Goal: Task Accomplishment & Management: Complete application form

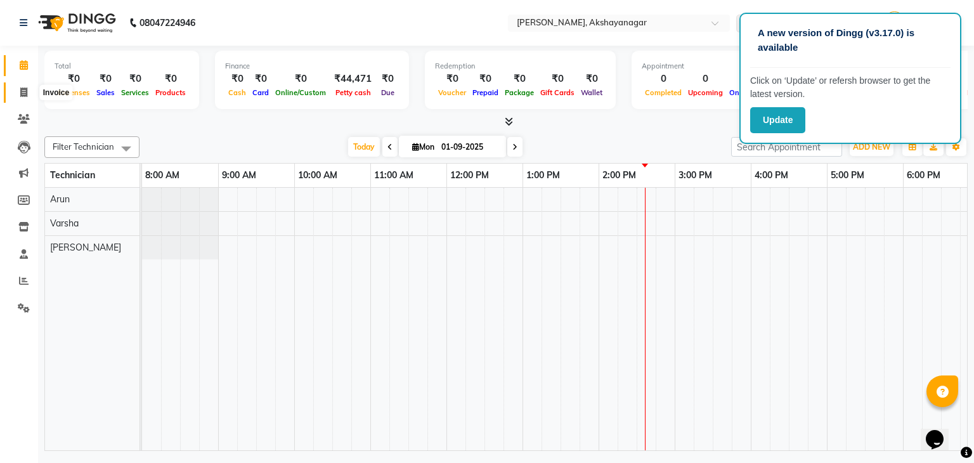
click at [25, 89] on icon at bounding box center [23, 93] width 7 height 10
select select "service"
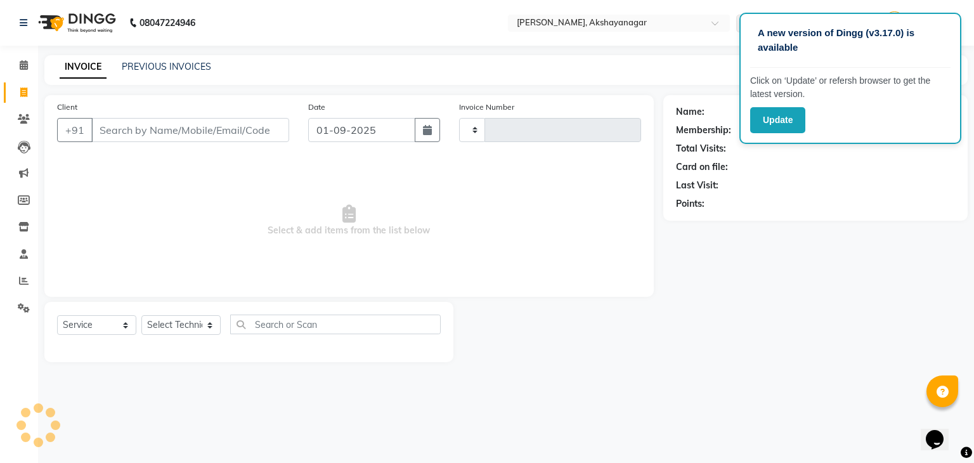
type input "0589"
select select "7395"
click at [226, 127] on input "Client" at bounding box center [190, 130] width 198 height 24
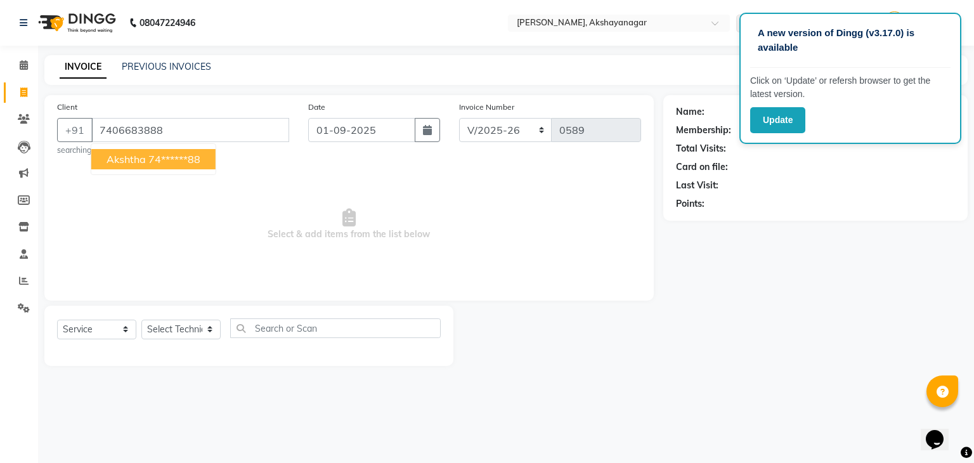
type input "7406683888"
select select "1: Object"
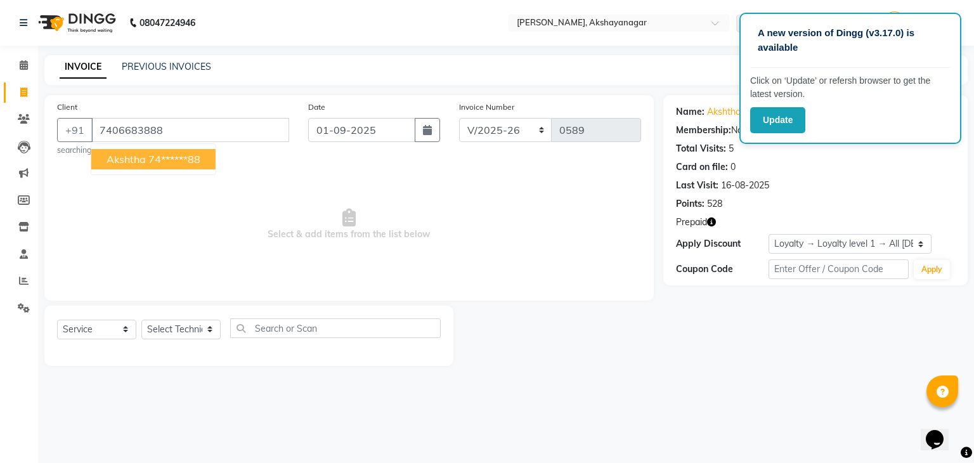
click at [152, 156] on ngb-highlight "74******88" at bounding box center [174, 159] width 52 height 13
type input "74******88"
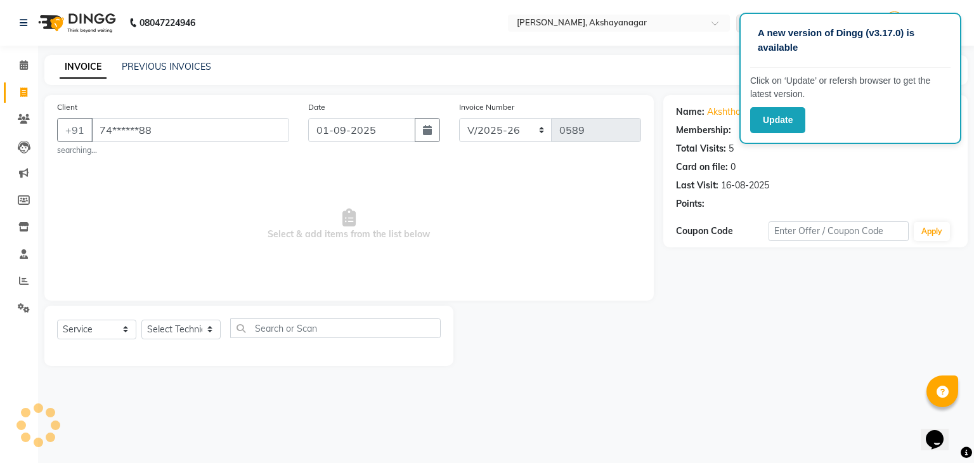
select select "1: Object"
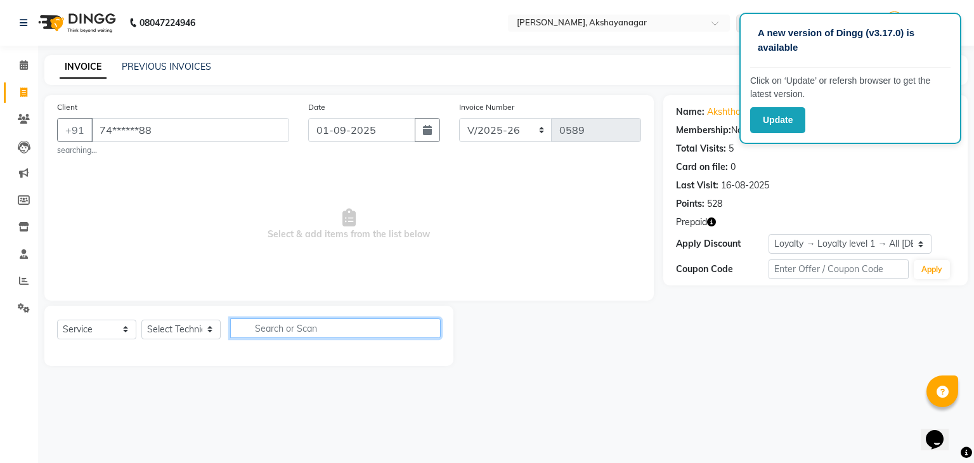
click at [315, 325] on input "text" at bounding box center [335, 328] width 211 height 20
click at [169, 330] on select "Select Technician Arun Manager [PERSON_NAME]" at bounding box center [180, 330] width 79 height 20
select select "86675"
click at [141, 320] on select "Select Technician Arun Manager [PERSON_NAME]" at bounding box center [180, 330] width 79 height 20
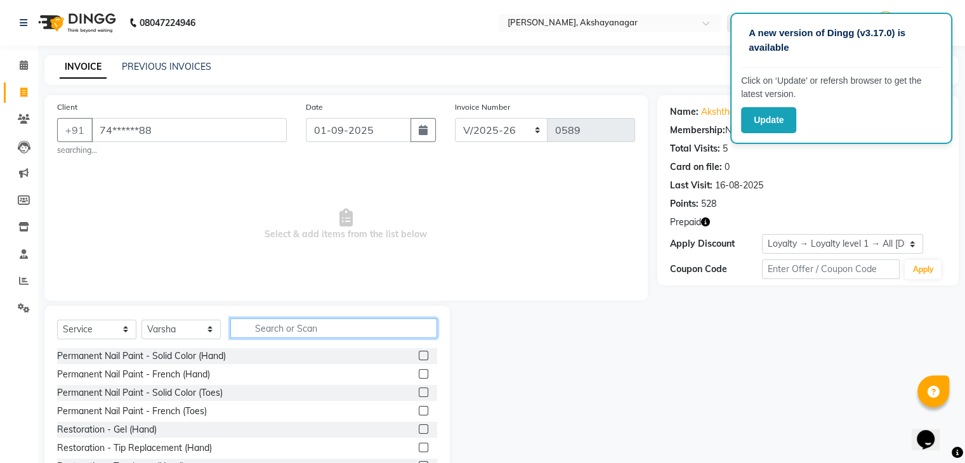
click at [317, 330] on input "text" at bounding box center [333, 328] width 207 height 20
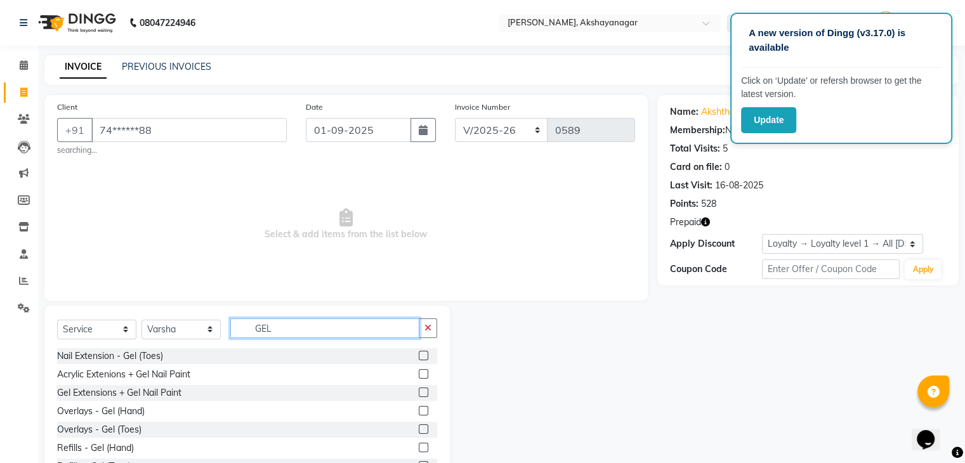
scroll to position [110, 0]
type input "GEL"
click at [105, 450] on div "Refills - Gel (Hand)" at bounding box center [95, 448] width 77 height 13
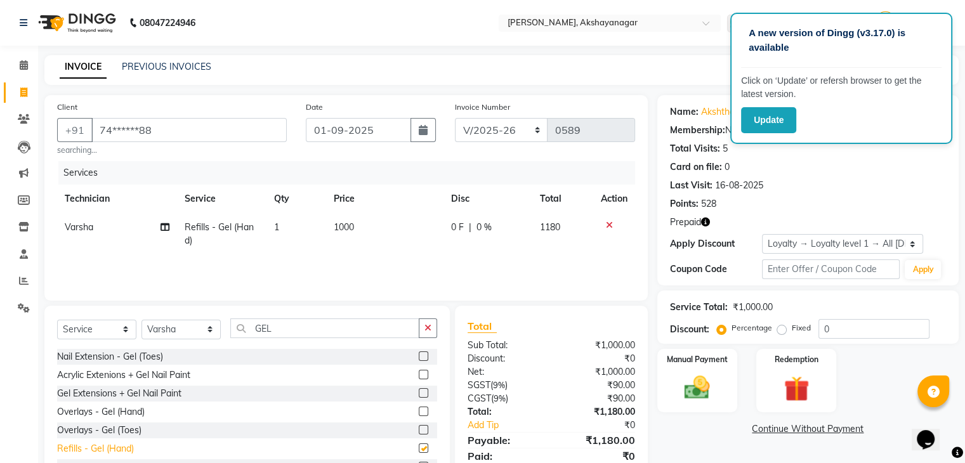
checkbox input "false"
click at [427, 325] on icon "button" at bounding box center [427, 327] width 7 height 9
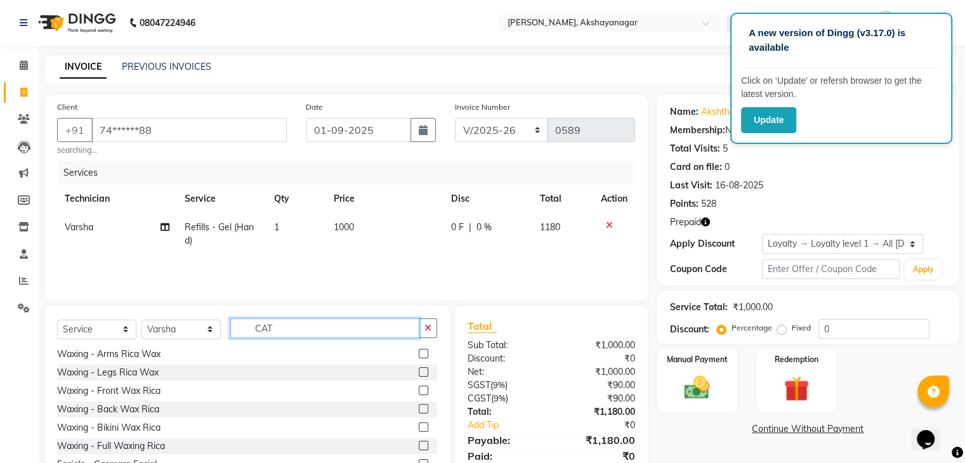
scroll to position [0, 0]
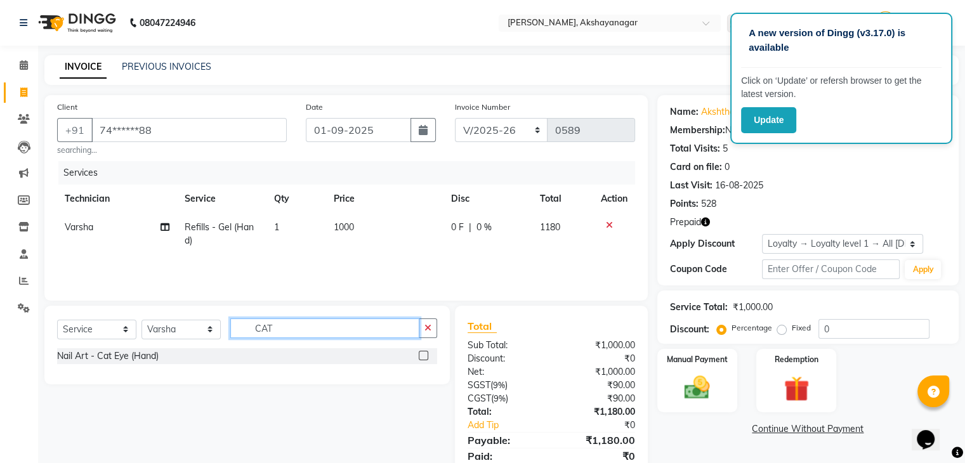
type input "CAT"
click at [426, 353] on label at bounding box center [424, 356] width 10 height 10
click at [426, 353] on input "checkbox" at bounding box center [423, 356] width 8 height 8
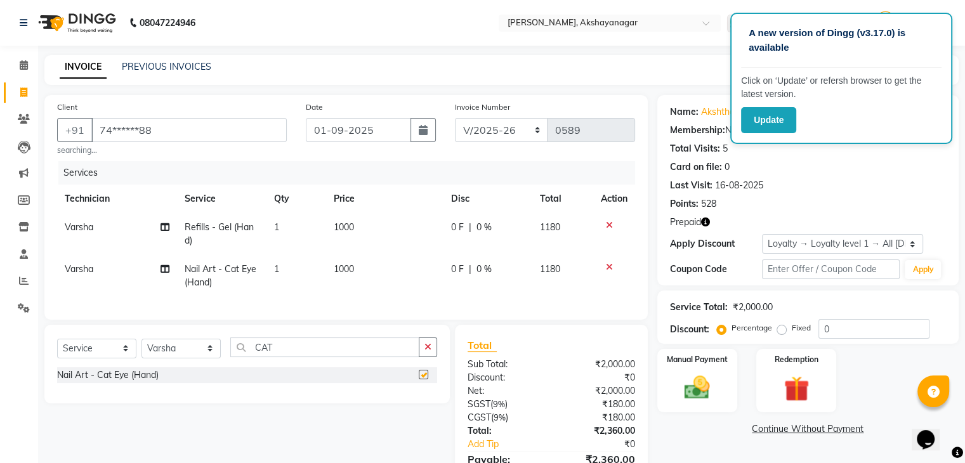
checkbox input "false"
click at [354, 268] on span "1000" at bounding box center [344, 268] width 20 height 11
select select "86675"
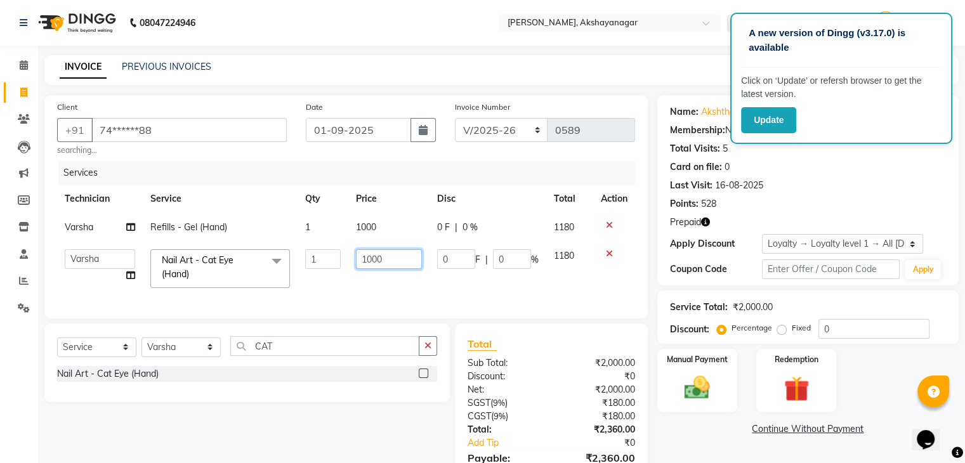
click at [383, 264] on input "1000" at bounding box center [389, 259] width 66 height 20
type input "1500"
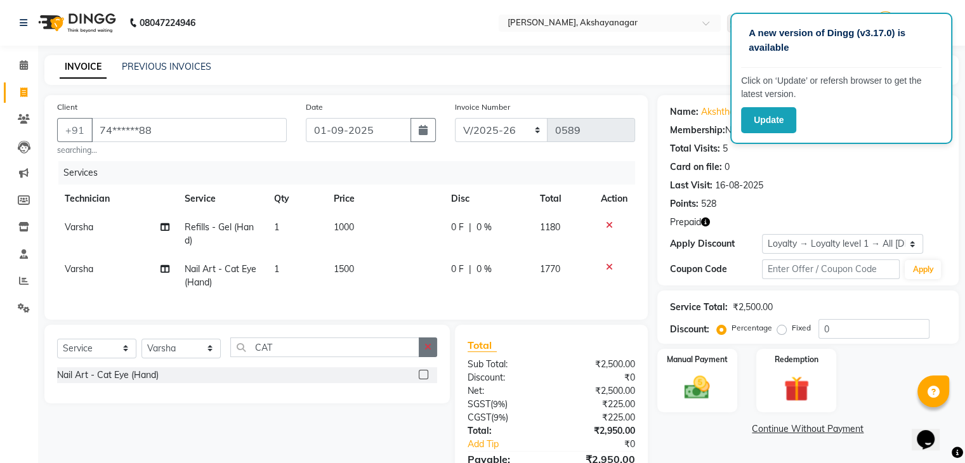
click at [431, 354] on button "button" at bounding box center [428, 347] width 18 height 20
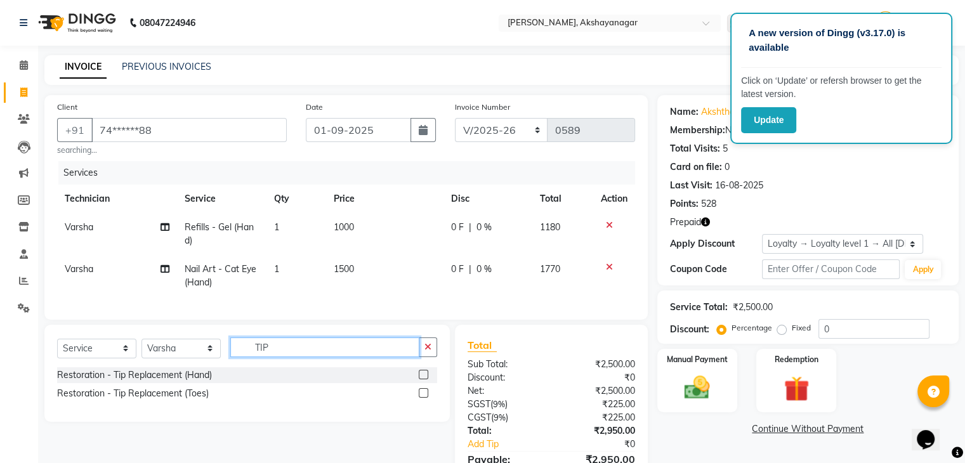
type input "TIP"
click at [215, 383] on div "Restoration - Tip Replacement (Hand)" at bounding box center [247, 375] width 380 height 16
click at [424, 379] on label at bounding box center [424, 375] width 10 height 10
click at [424, 379] on input "checkbox" at bounding box center [423, 375] width 8 height 8
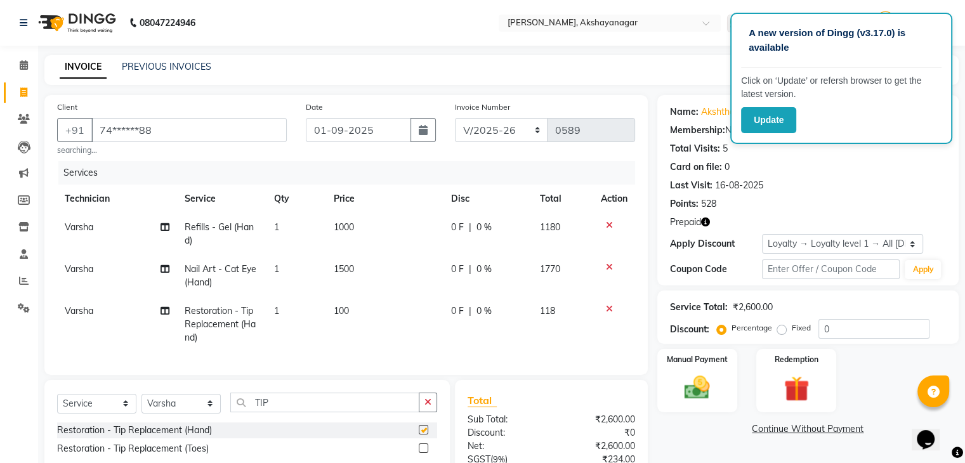
checkbox input "false"
click at [348, 313] on span "100" at bounding box center [341, 310] width 15 height 11
select select "86675"
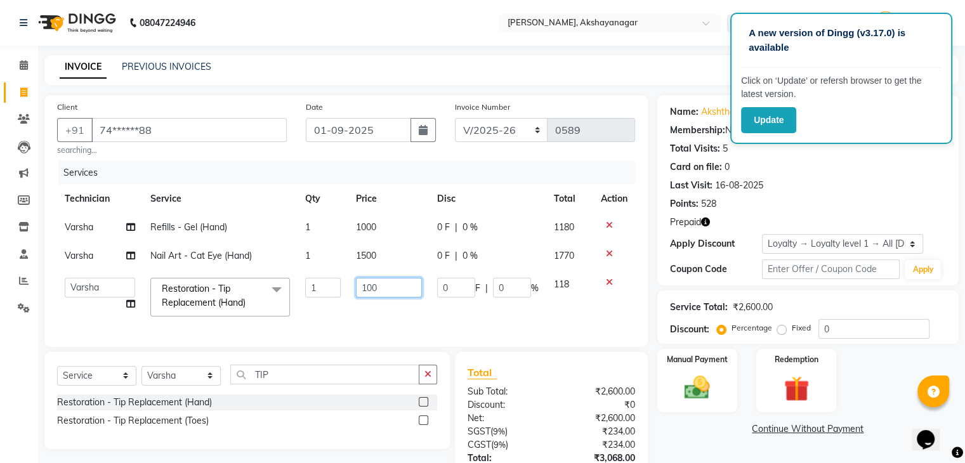
click at [377, 293] on input "100" at bounding box center [389, 288] width 66 height 20
type input "150"
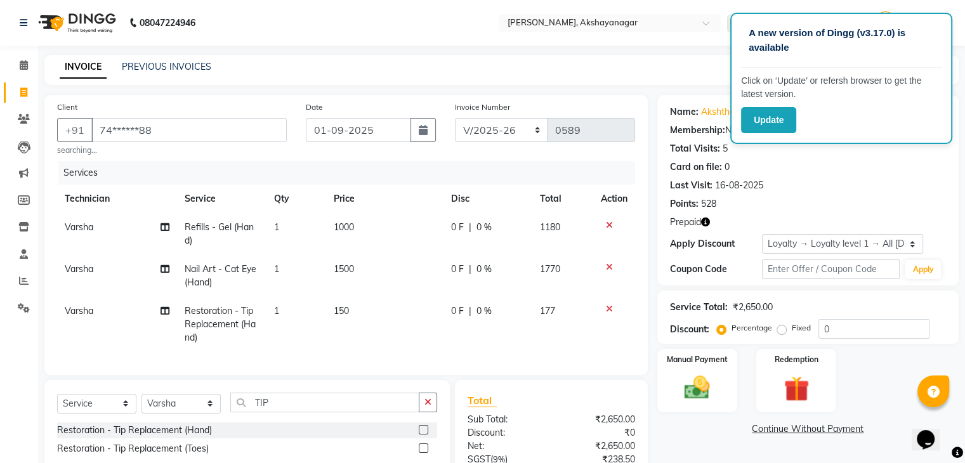
click at [280, 313] on td "1" at bounding box center [296, 324] width 60 height 55
select select "86675"
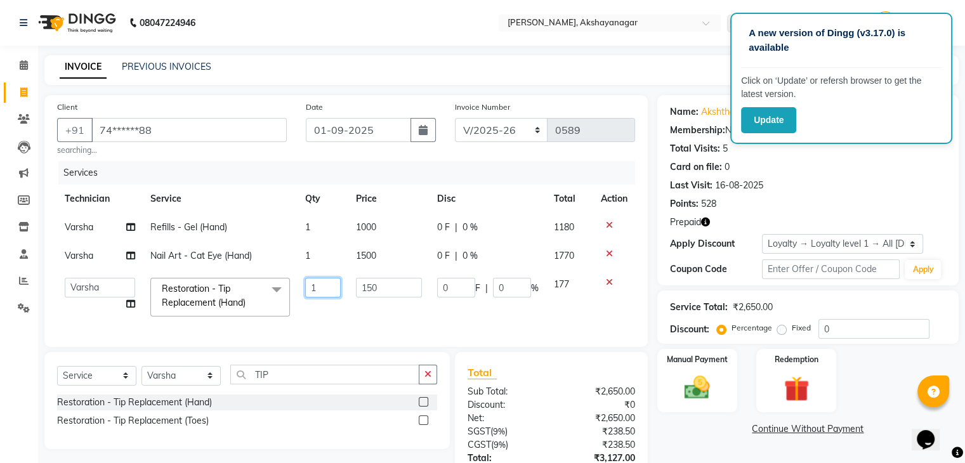
click at [316, 288] on input "1" at bounding box center [323, 288] width 36 height 20
type input "3"
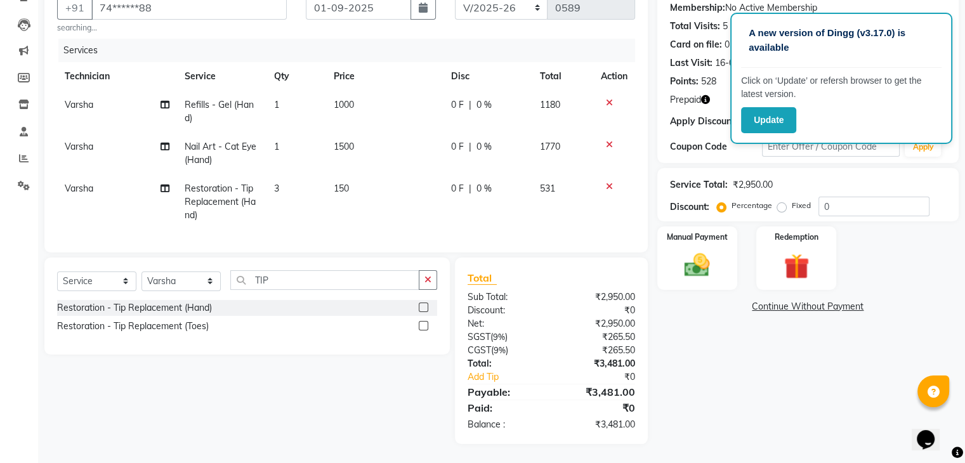
scroll to position [133, 0]
click at [323, 39] on div "Services" at bounding box center [351, 50] width 586 height 23
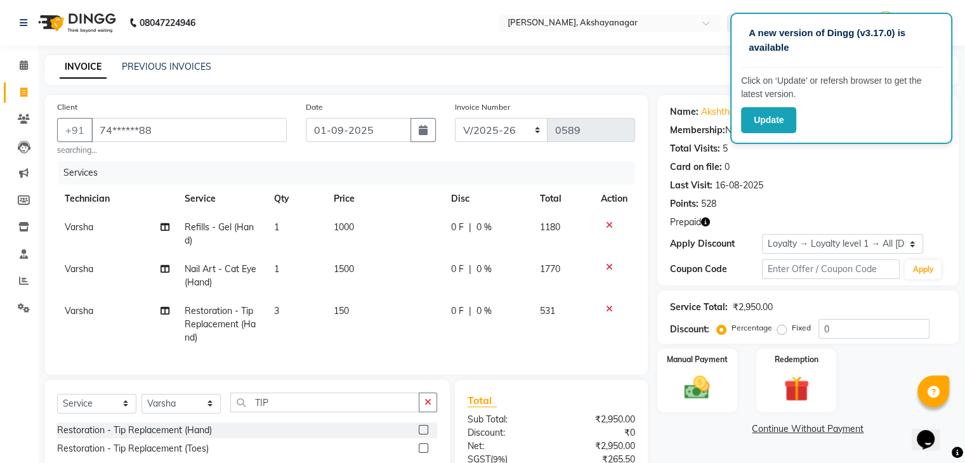
scroll to position [0, 0]
click at [705, 221] on icon "button" at bounding box center [705, 222] width 9 height 9
click at [705, 223] on icon "button" at bounding box center [705, 222] width 9 height 9
click at [779, 369] on div "Redemption" at bounding box center [795, 380] width 83 height 65
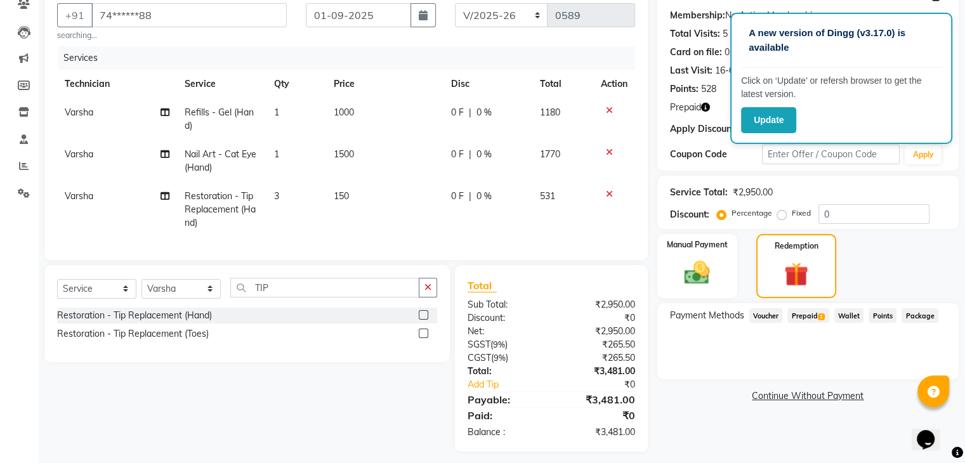
scroll to position [133, 0]
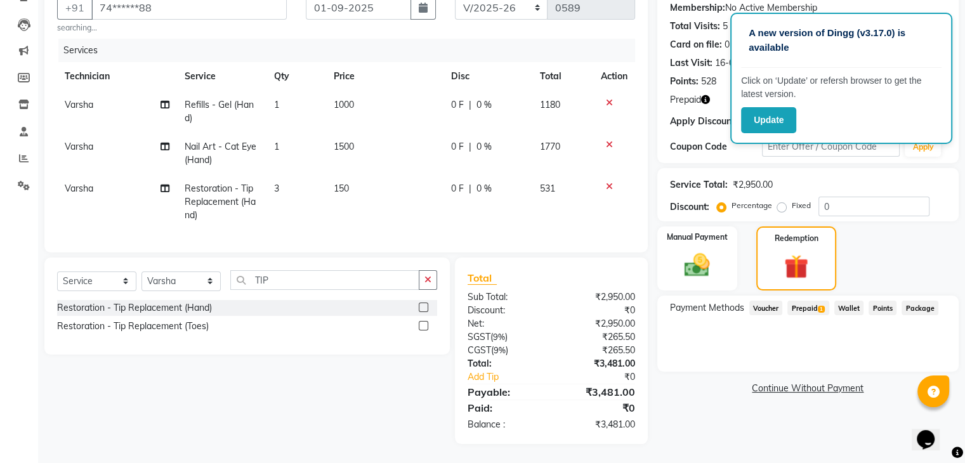
click at [812, 301] on span "Prepaid 1" at bounding box center [807, 308] width 41 height 15
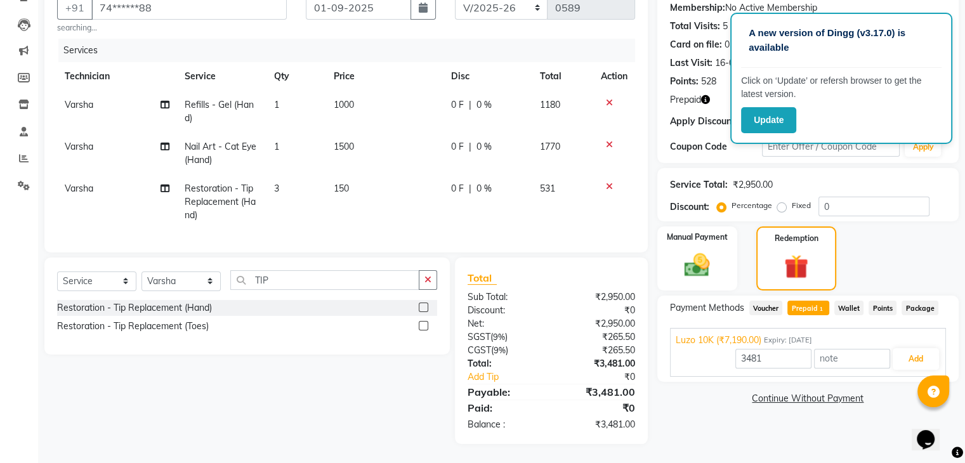
scroll to position [0, 0]
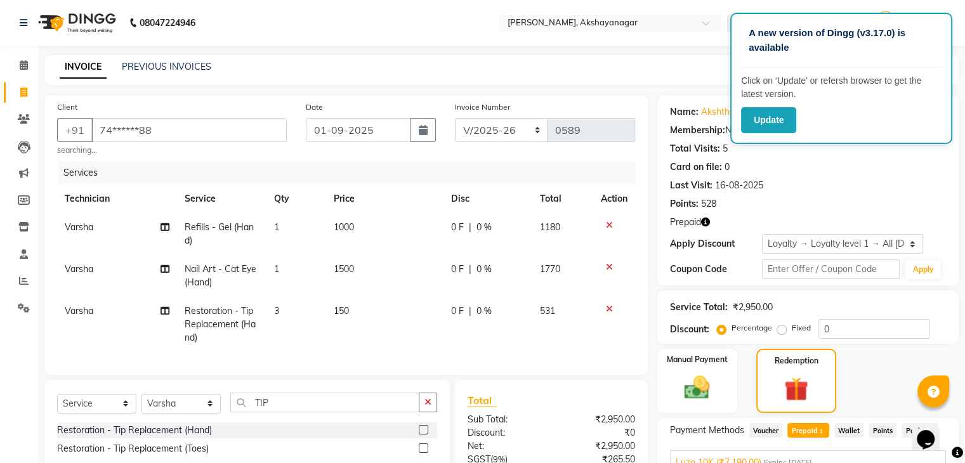
click at [687, 68] on div "INVOICE PREVIOUS INVOICES Create New Save" at bounding box center [501, 70] width 914 height 30
click at [706, 224] on icon "button" at bounding box center [705, 222] width 9 height 9
click at [783, 366] on div "Redemption" at bounding box center [795, 381] width 83 height 67
click at [819, 433] on span "1" at bounding box center [820, 432] width 7 height 8
type input "3481"
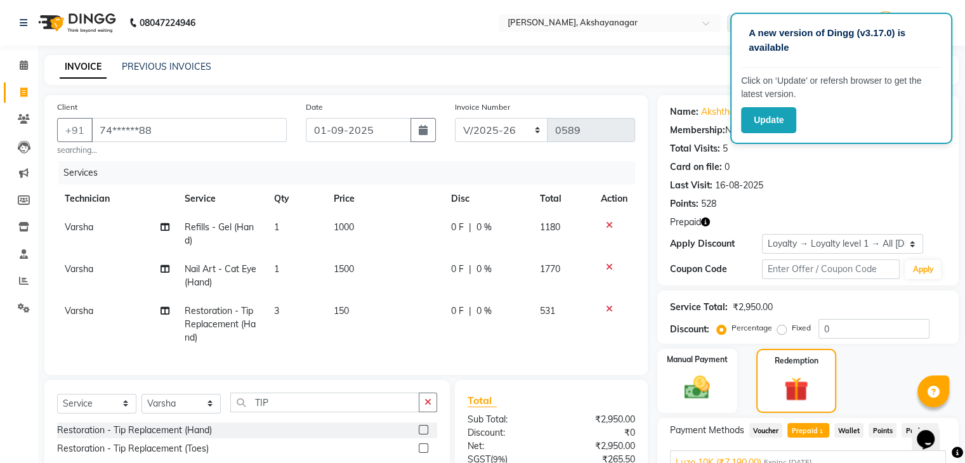
scroll to position [133, 0]
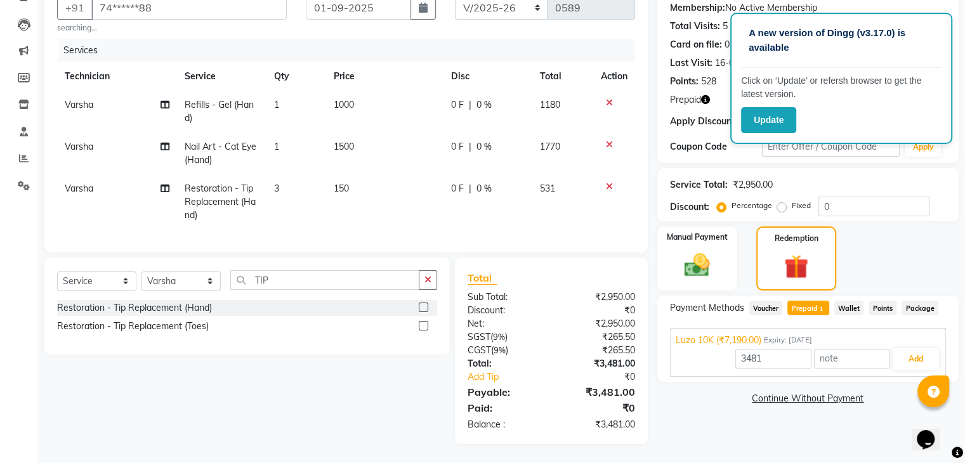
click at [708, 95] on icon "button" at bounding box center [705, 99] width 9 height 9
click at [771, 119] on button "Update" at bounding box center [768, 120] width 55 height 26
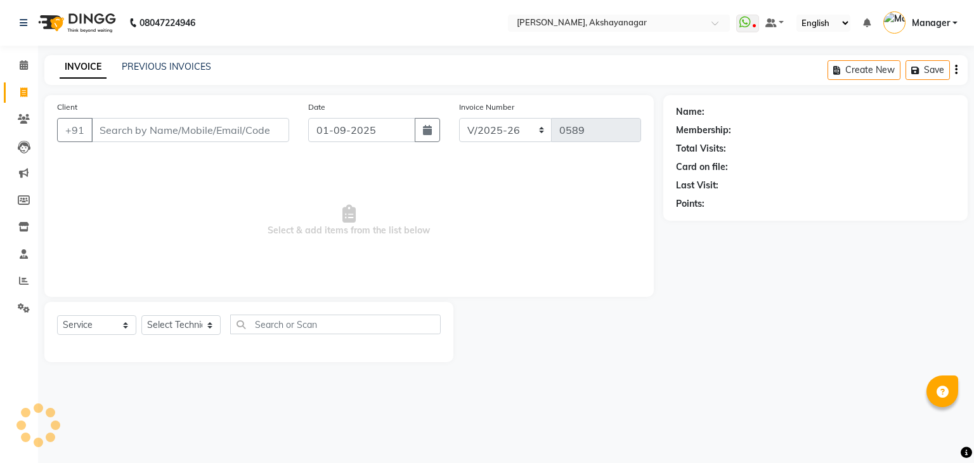
select select "7395"
select select "service"
click at [23, 67] on icon at bounding box center [24, 65] width 8 height 10
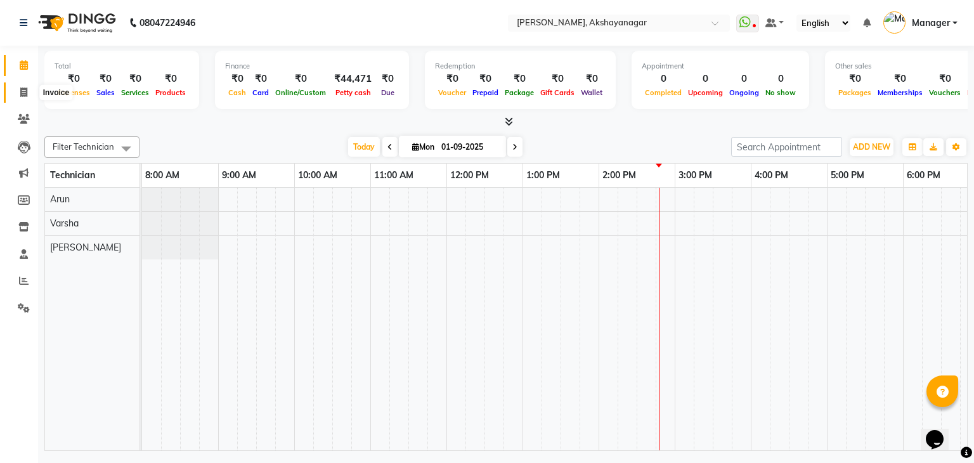
click at [26, 91] on icon at bounding box center [23, 93] width 7 height 10
select select "service"
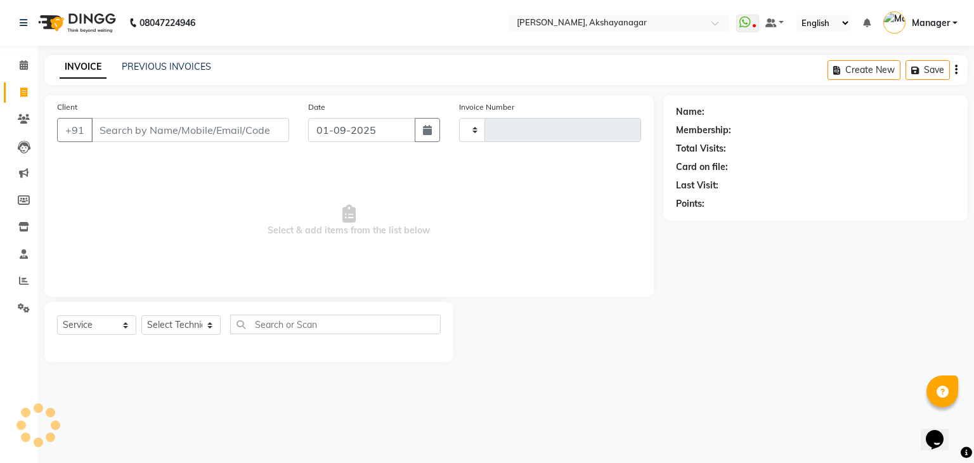
type input "0589"
select select "7395"
click at [165, 127] on input "Client" at bounding box center [190, 130] width 198 height 24
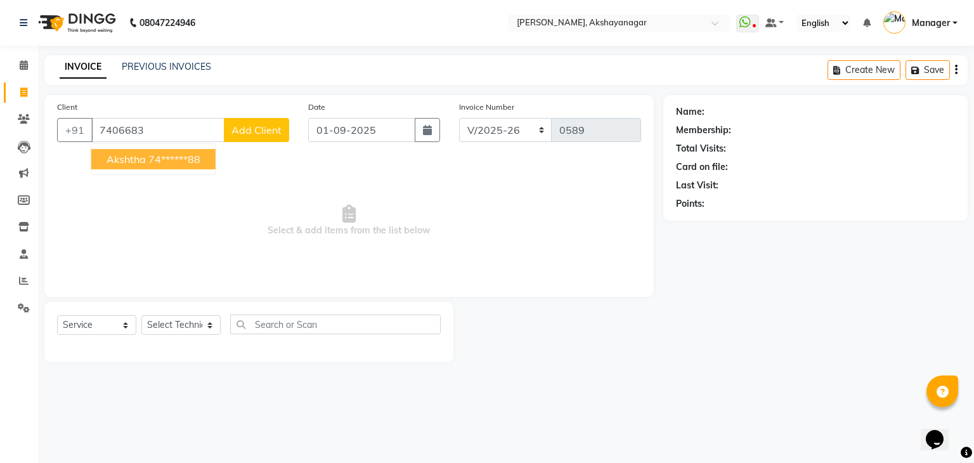
click at [145, 160] on span "Akshtha" at bounding box center [126, 159] width 39 height 13
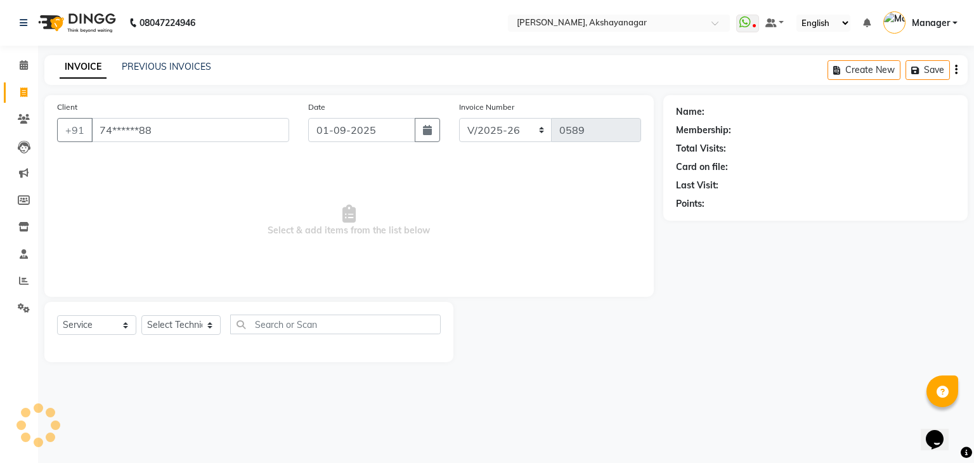
type input "74******88"
select select "1: Object"
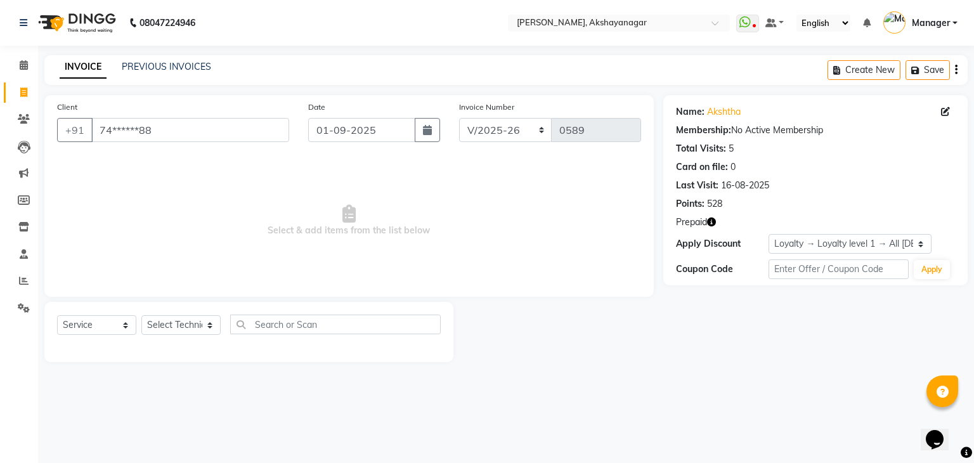
click at [711, 223] on icon "button" at bounding box center [711, 222] width 9 height 9
click at [947, 112] on icon at bounding box center [945, 111] width 9 height 9
select select "21"
select select "female"
select select "50496"
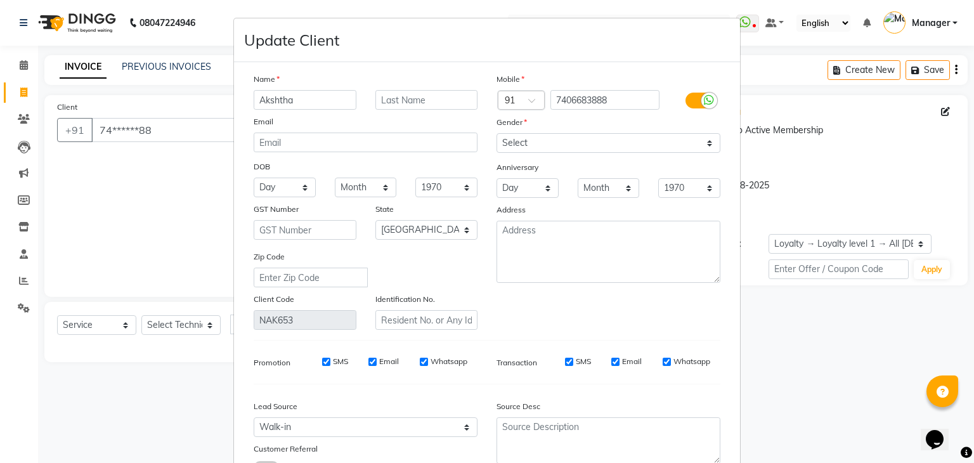
click at [776, 342] on ngb-modal-window "Update Client Name Akshtha Email DOB Day 01 02 03 04 05 06 07 08 09 10 11 12 13…" at bounding box center [487, 231] width 974 height 463
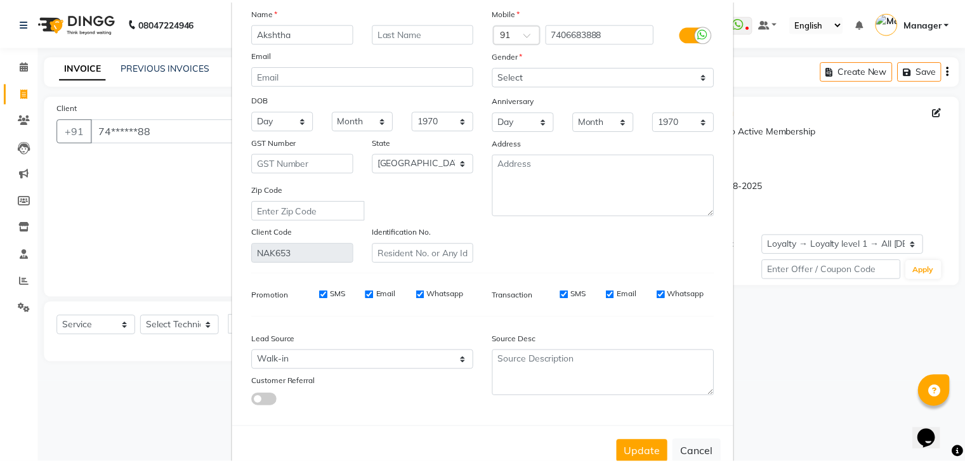
scroll to position [107, 0]
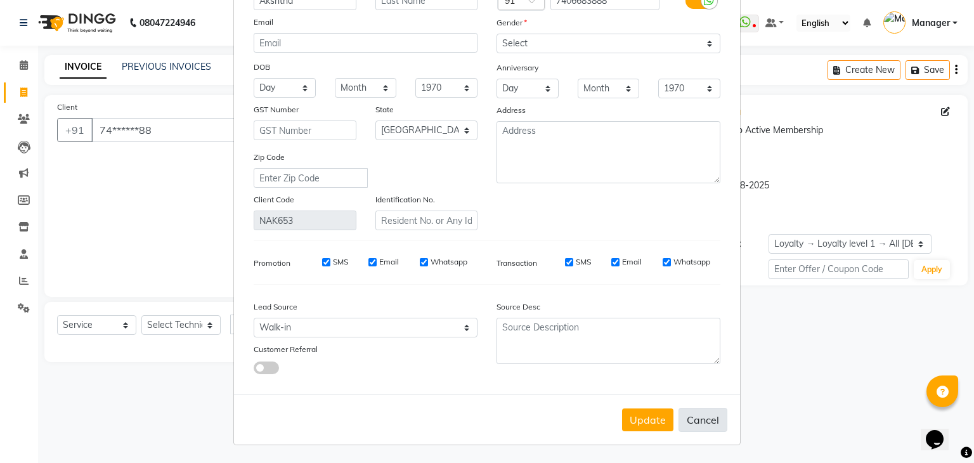
click at [708, 419] on button "Cancel" at bounding box center [703, 420] width 49 height 24
select select
select select "null"
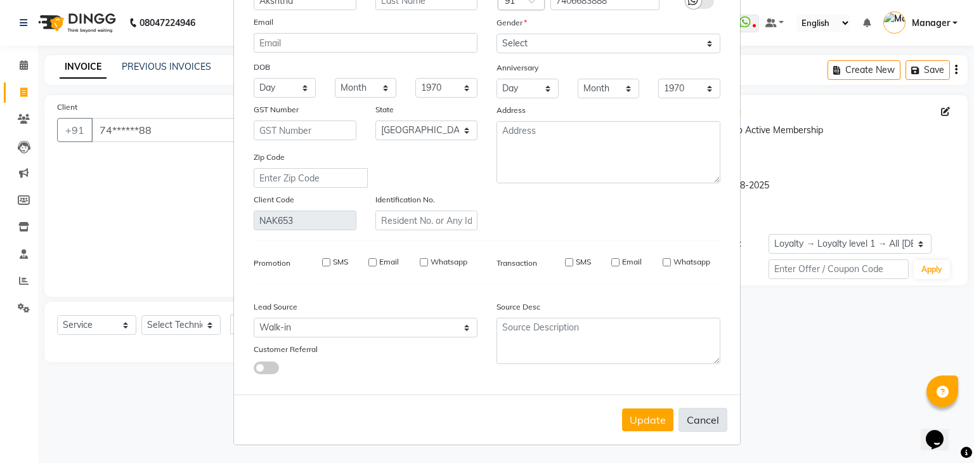
select select
checkbox input "false"
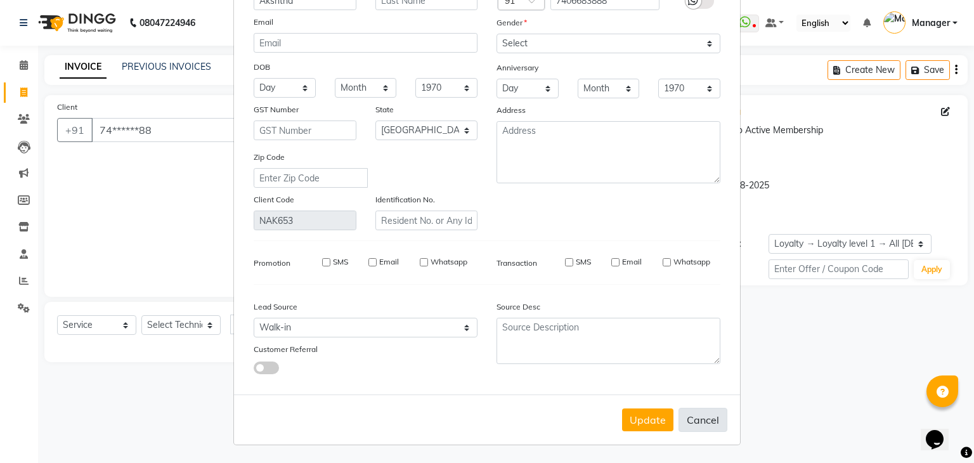
checkbox input "false"
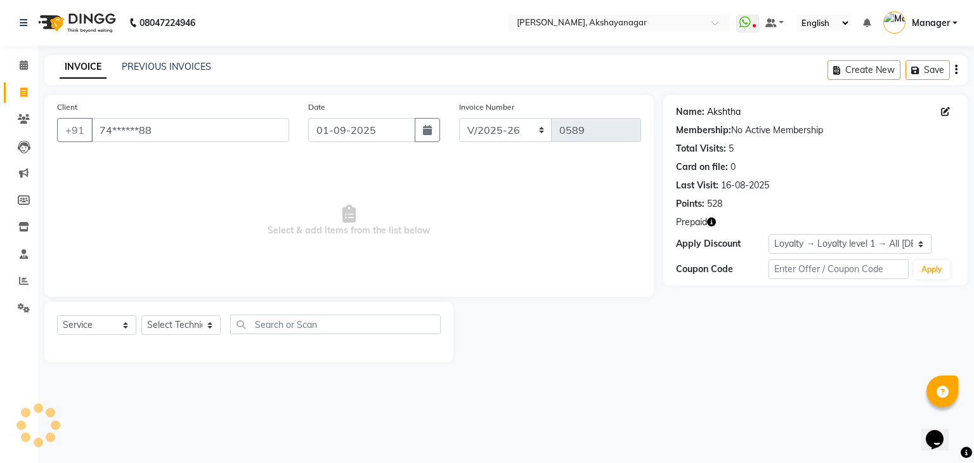
click at [724, 109] on link "Akshtha" at bounding box center [724, 111] width 34 height 13
click at [180, 330] on select "Select Technician Arun Manager [PERSON_NAME]" at bounding box center [180, 325] width 79 height 20
select select "86675"
click at [141, 316] on select "Select Technician Arun Manager [PERSON_NAME]" at bounding box center [180, 325] width 79 height 20
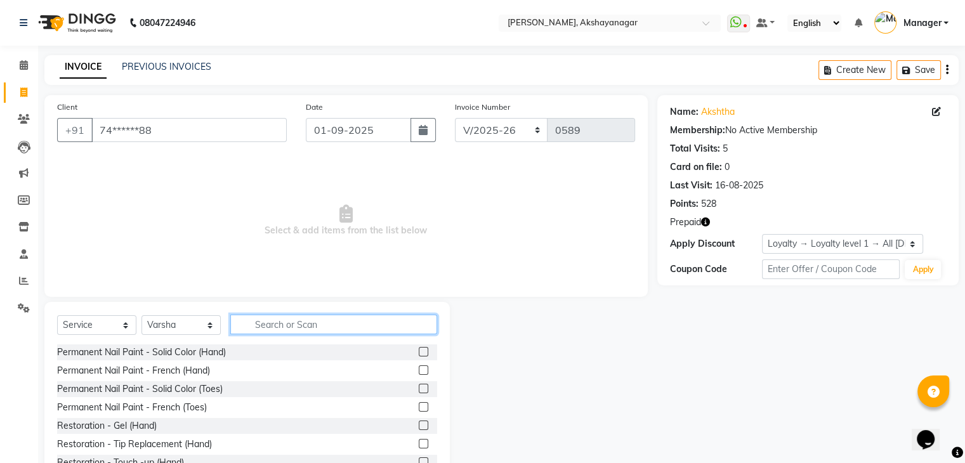
click at [308, 325] on input "text" at bounding box center [333, 325] width 207 height 20
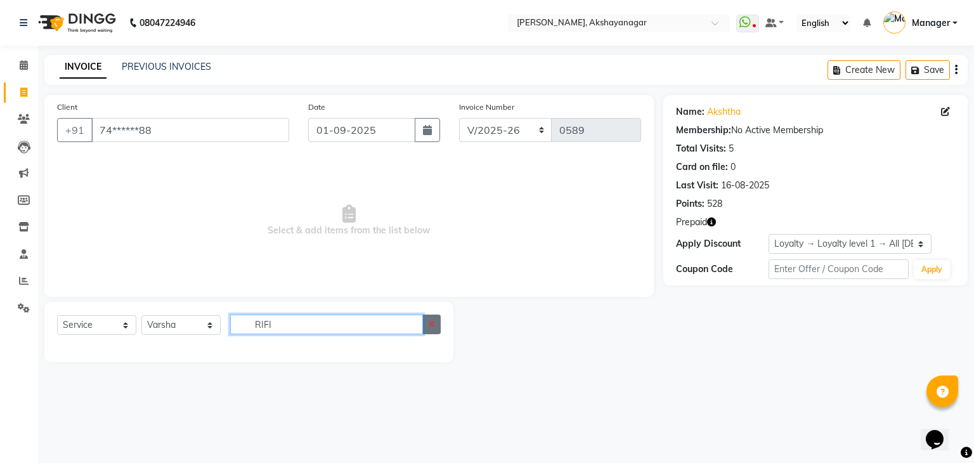
type input "RIFI"
click at [431, 330] on button "button" at bounding box center [431, 325] width 18 height 20
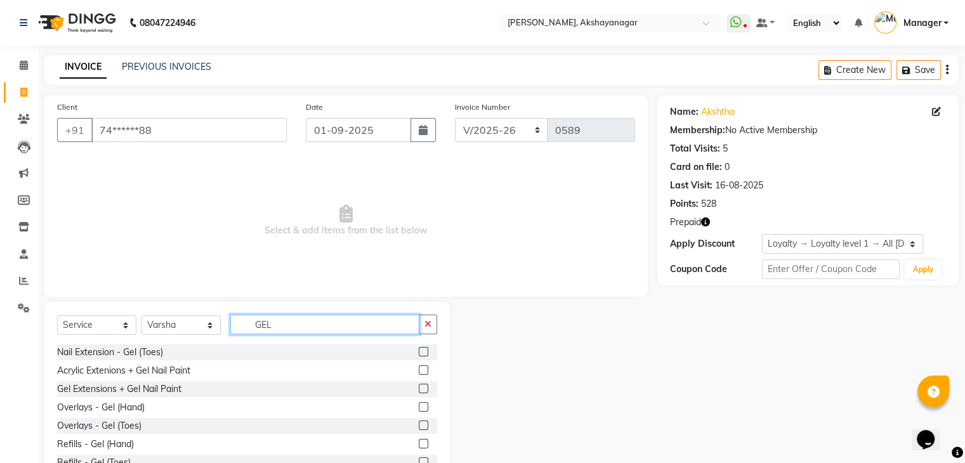
scroll to position [110, 0]
type input "GEL"
click at [419, 445] on label at bounding box center [424, 444] width 10 height 10
click at [419, 445] on input "checkbox" at bounding box center [423, 445] width 8 height 8
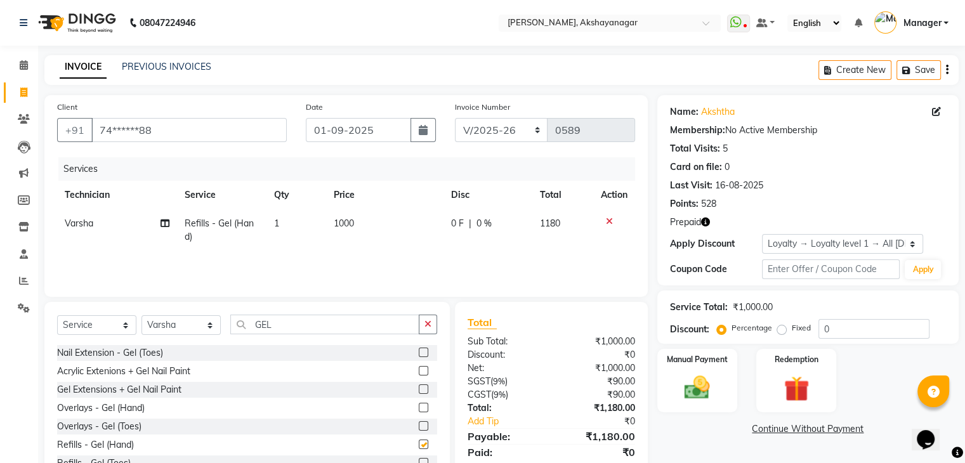
checkbox input "false"
click at [432, 320] on button "button" at bounding box center [428, 325] width 18 height 20
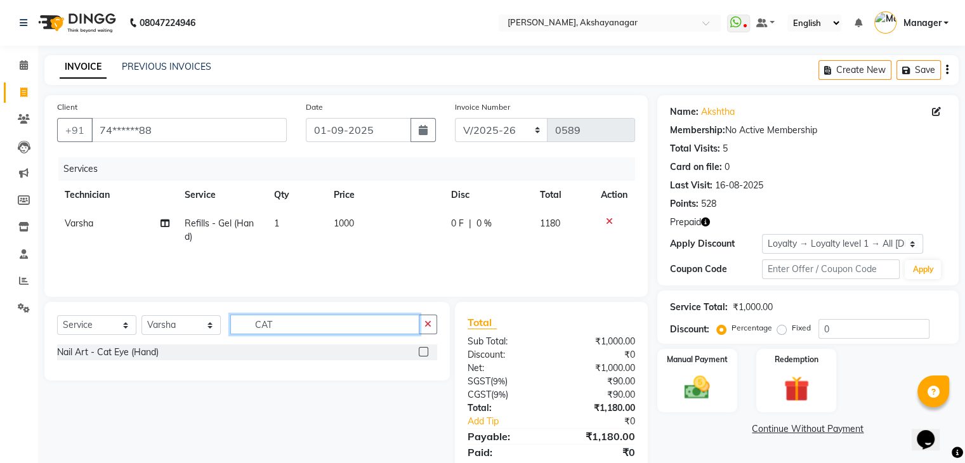
scroll to position [0, 0]
type input "CAT"
click at [420, 348] on label at bounding box center [424, 352] width 10 height 10
click at [420, 348] on input "checkbox" at bounding box center [423, 352] width 8 height 8
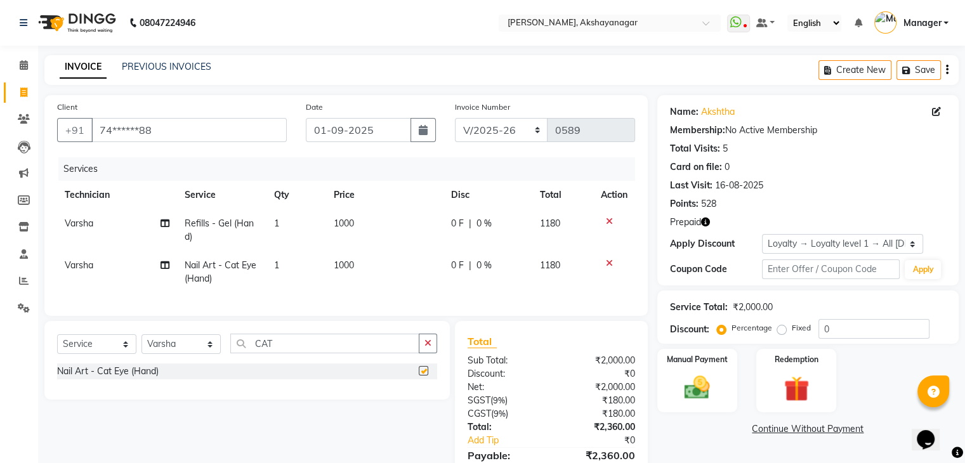
checkbox input "false"
click at [349, 263] on span "1000" at bounding box center [344, 264] width 20 height 11
select select "86675"
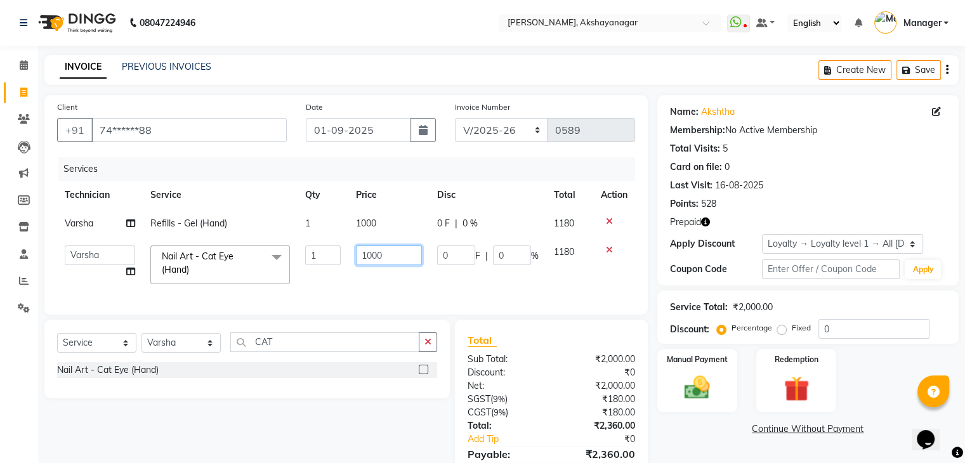
click at [388, 256] on input "1000" at bounding box center [389, 255] width 66 height 20
type input "1500"
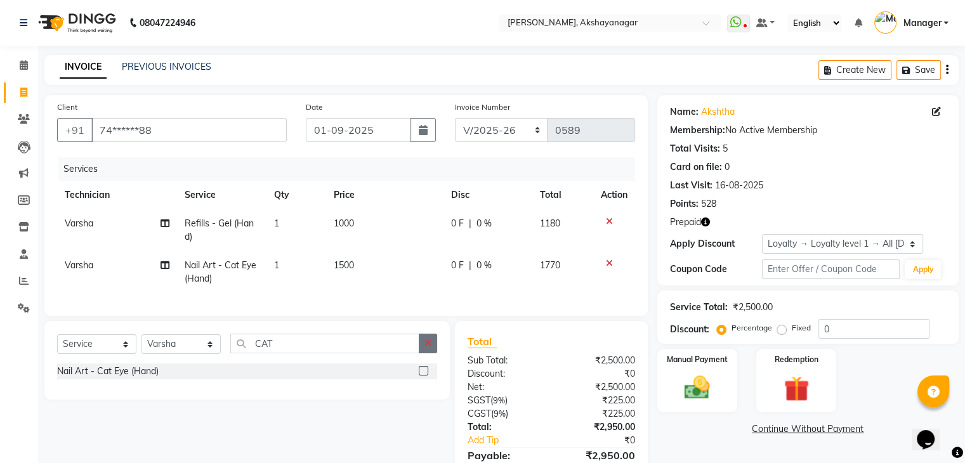
click at [431, 346] on button "button" at bounding box center [428, 344] width 18 height 20
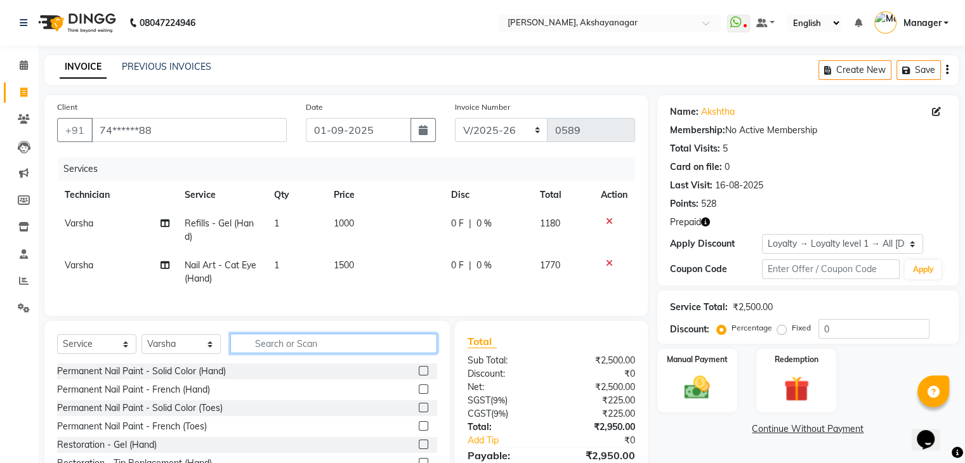
click at [393, 349] on input "text" at bounding box center [333, 344] width 207 height 20
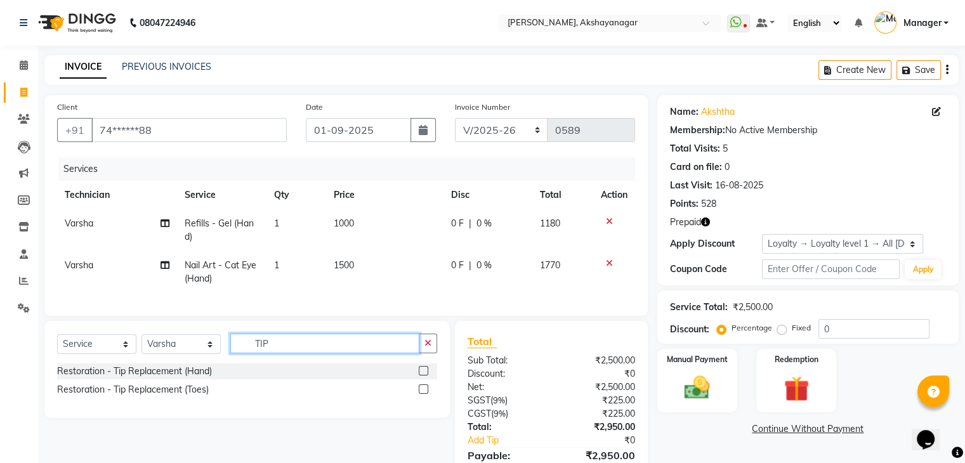
type input "TIP"
click at [424, 375] on label at bounding box center [424, 371] width 10 height 10
click at [424, 375] on input "checkbox" at bounding box center [423, 371] width 8 height 8
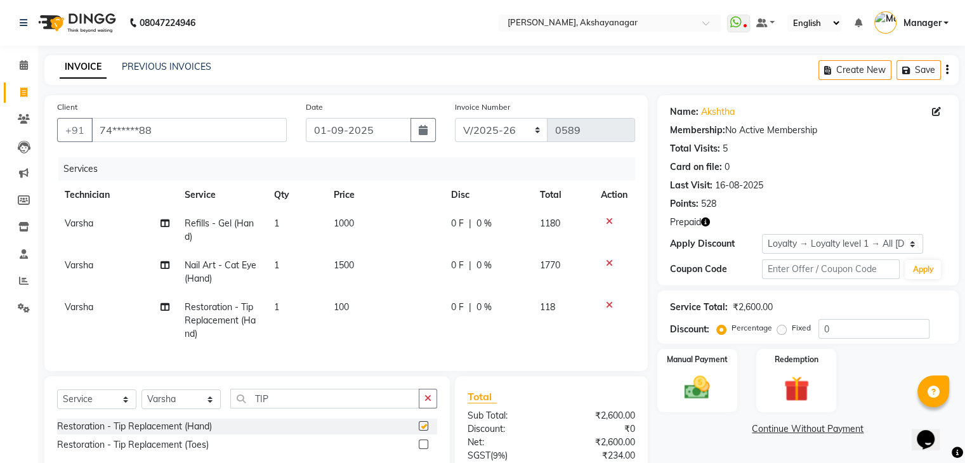
checkbox input "false"
click at [341, 309] on span "100" at bounding box center [341, 306] width 15 height 11
select select "86675"
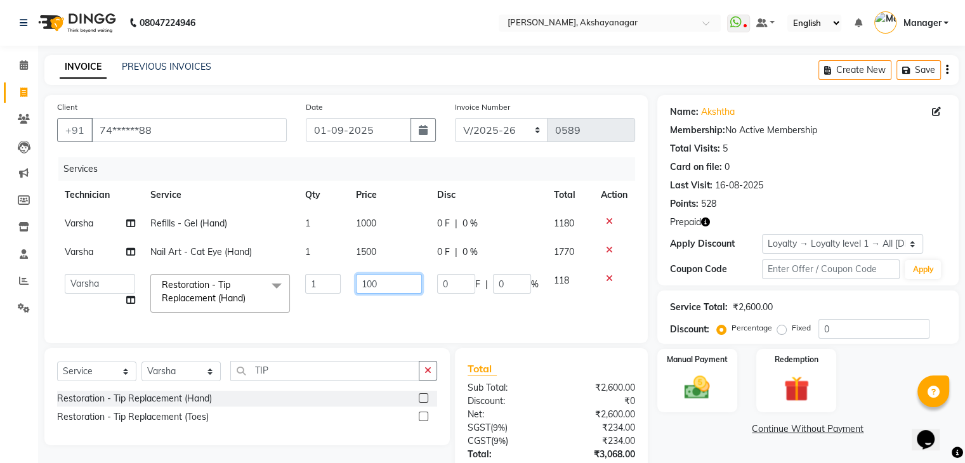
click at [378, 287] on input "100" at bounding box center [389, 284] width 66 height 20
type input "150"
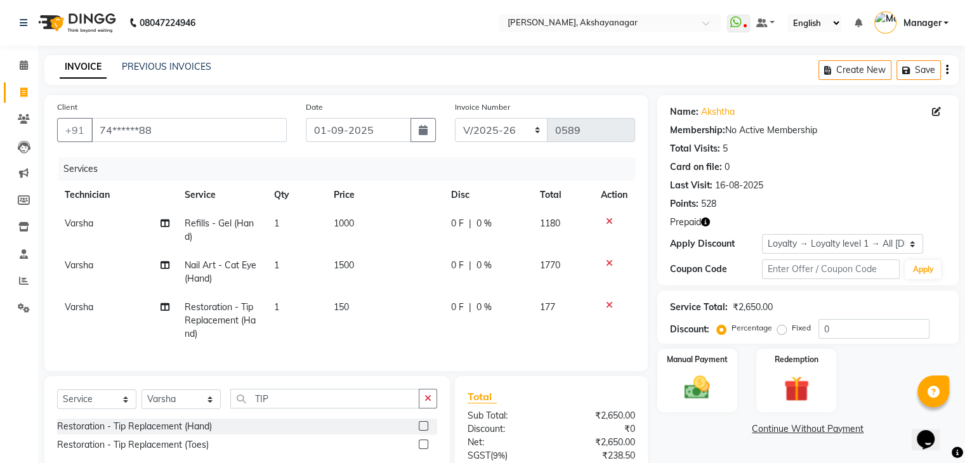
click at [287, 306] on td "1" at bounding box center [296, 320] width 60 height 55
select select "86675"
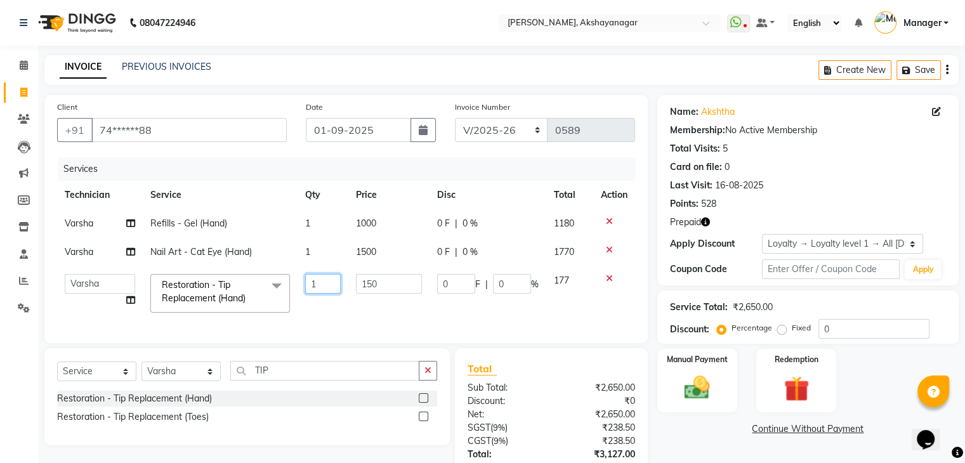
click at [316, 284] on input "1" at bounding box center [323, 284] width 36 height 20
type input "3"
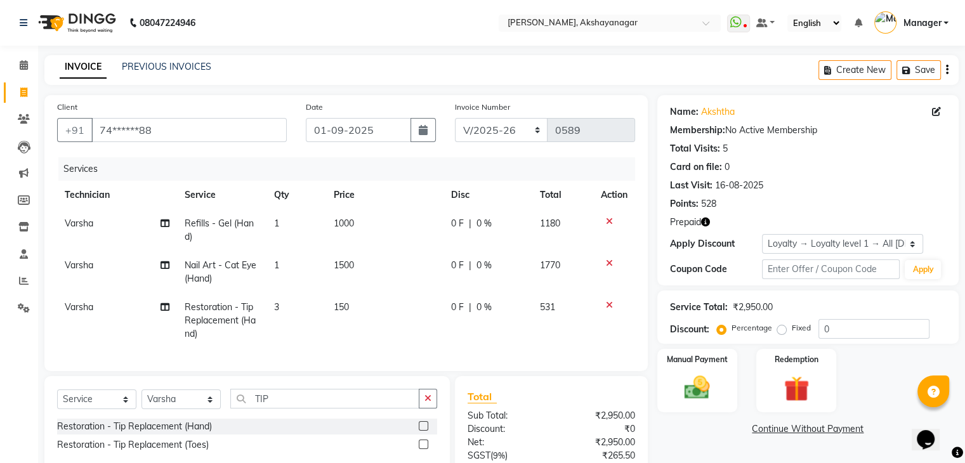
click at [422, 315] on td "150" at bounding box center [384, 320] width 117 height 55
select select "86675"
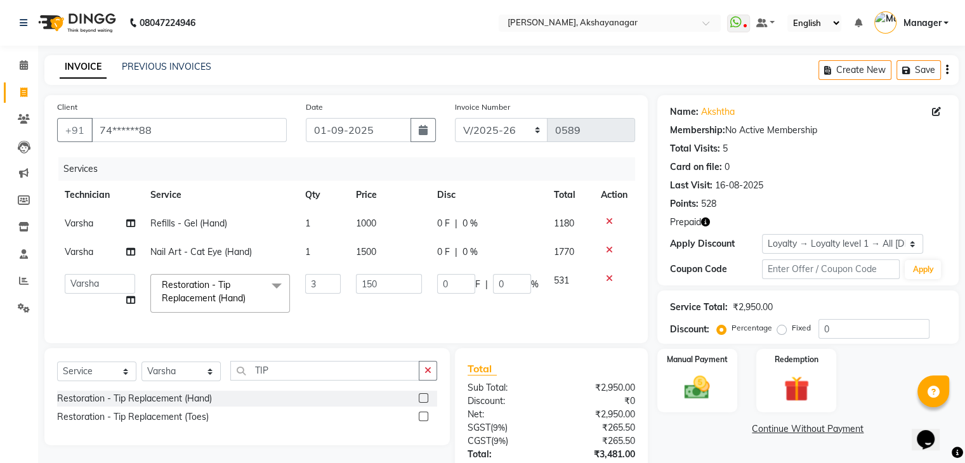
click at [679, 435] on div "Name: Akshtha Membership: No Active Membership Total Visits: 5 Card on file: 0 …" at bounding box center [812, 314] width 311 height 439
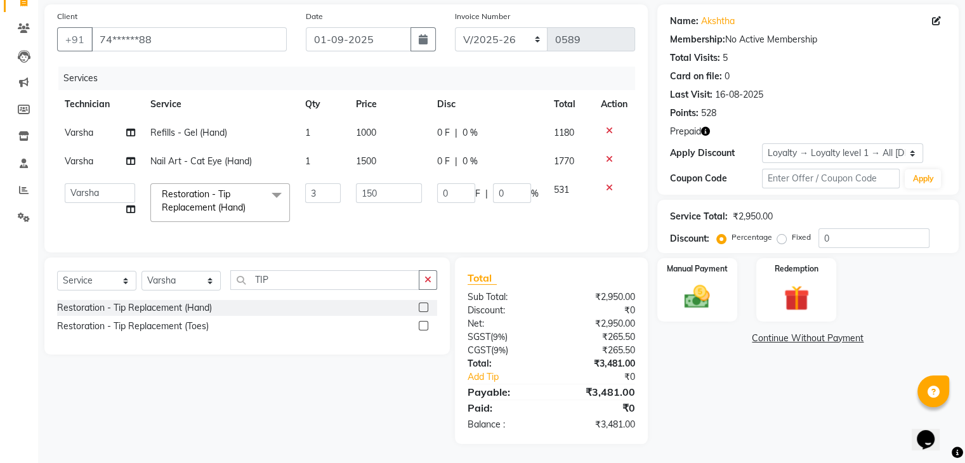
click at [706, 127] on icon "button" at bounding box center [705, 131] width 9 height 9
click at [750, 125] on div "Prepaid" at bounding box center [808, 131] width 276 height 13
click at [790, 282] on img at bounding box center [795, 298] width 42 height 32
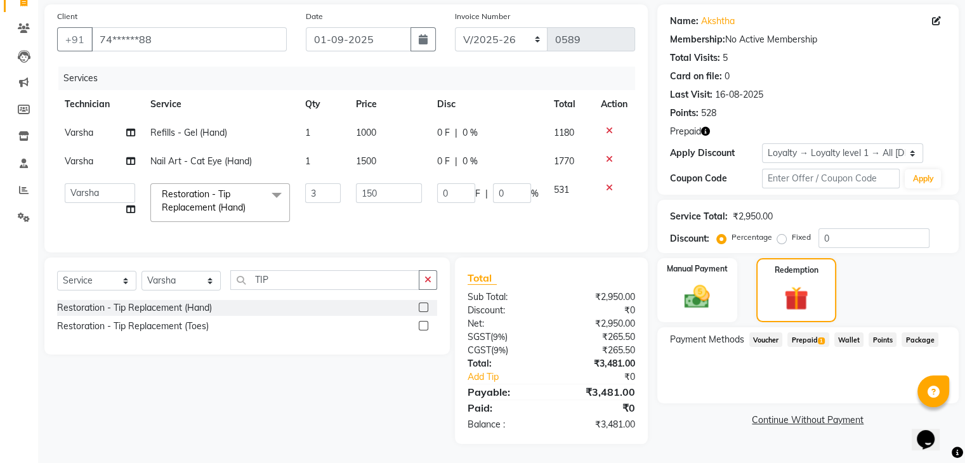
click at [808, 332] on span "Prepaid 1" at bounding box center [807, 339] width 41 height 15
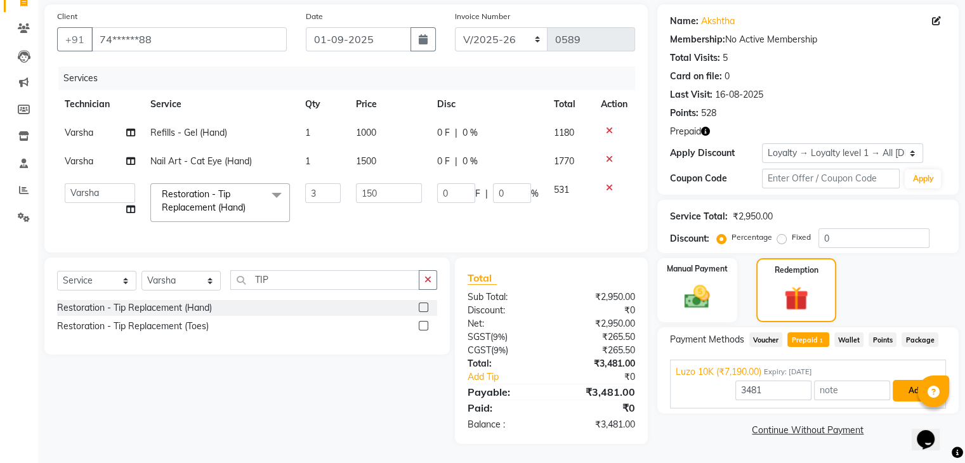
click at [912, 381] on button "Add" at bounding box center [915, 391] width 46 height 22
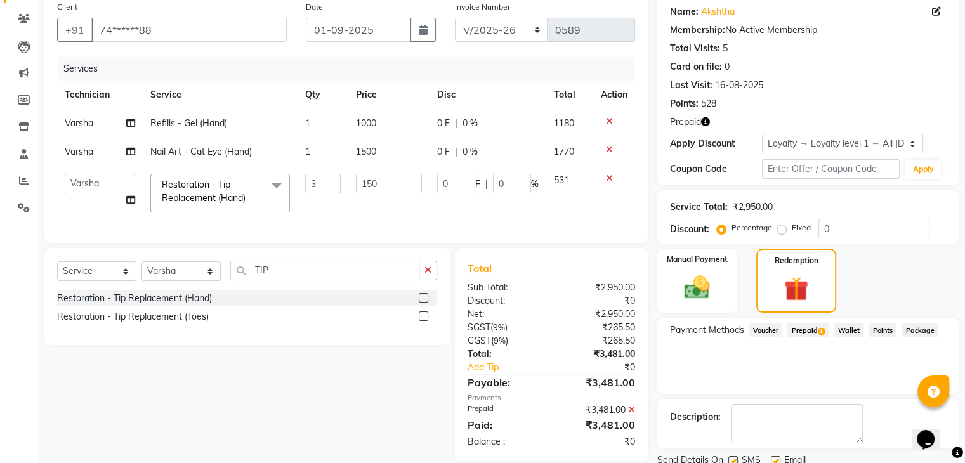
scroll to position [190, 0]
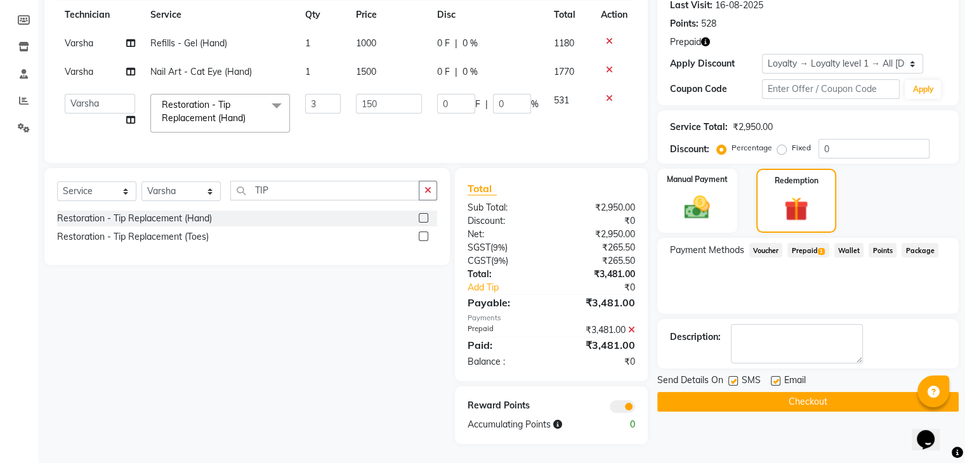
click at [826, 393] on button "Checkout" at bounding box center [807, 402] width 301 height 20
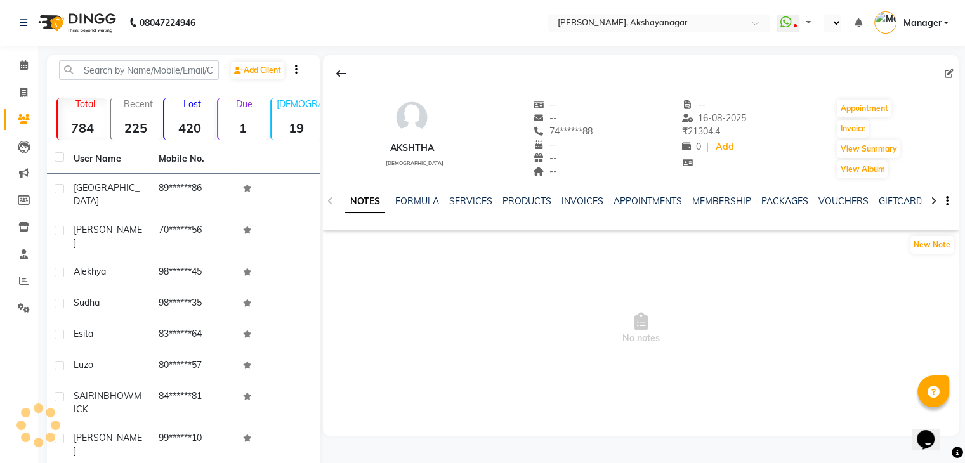
select select "en"
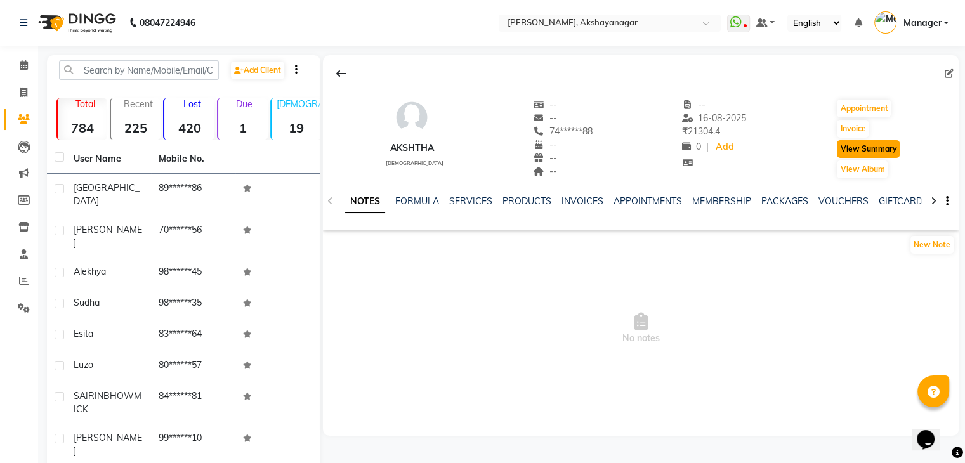
click at [864, 145] on button "View Summary" at bounding box center [867, 149] width 63 height 18
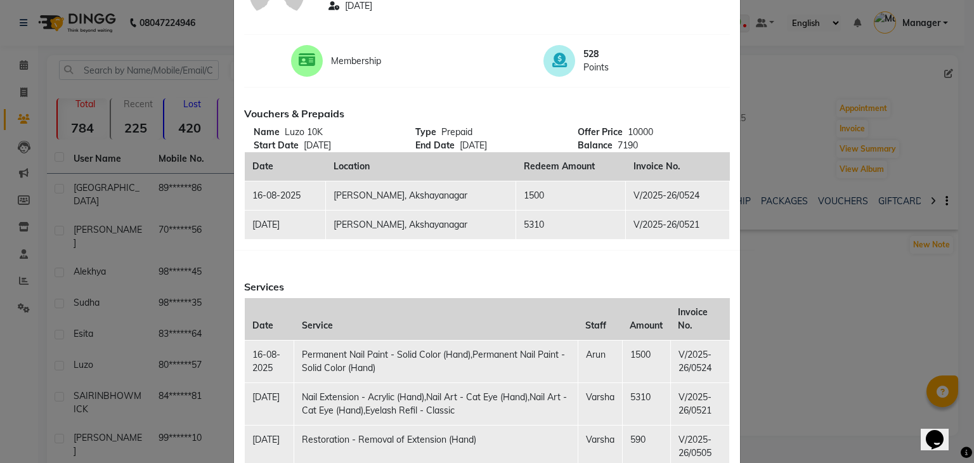
scroll to position [74, 0]
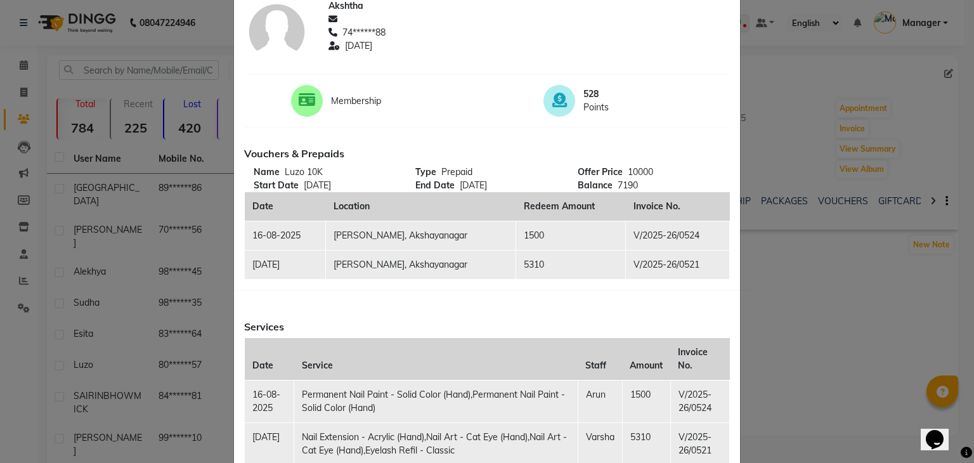
click at [305, 101] on icon at bounding box center [307, 100] width 16 height 15
click at [762, 67] on ngb-modal-window "Client Summary Print Akshtha 74******88 2025-08-16 Membership 528 Points Vouche…" at bounding box center [487, 231] width 974 height 463
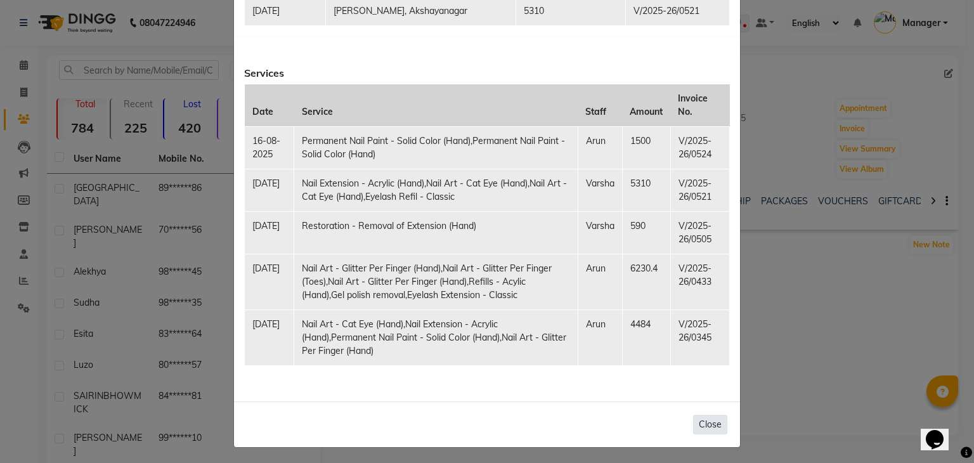
click at [710, 422] on button "Close" at bounding box center [710, 425] width 34 height 20
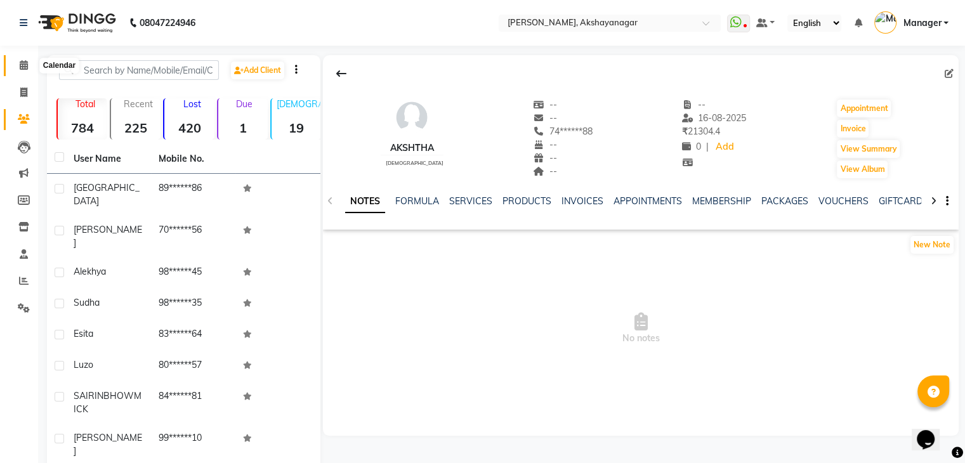
click at [25, 64] on icon at bounding box center [24, 65] width 8 height 10
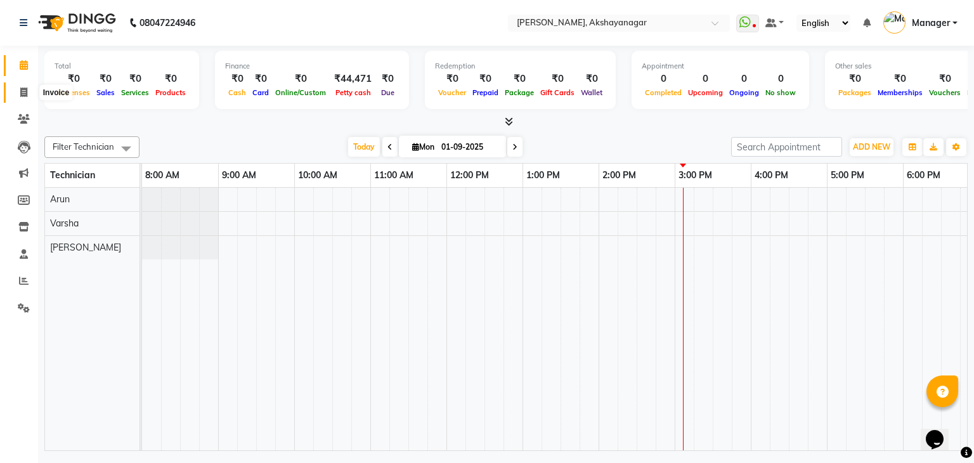
click at [24, 96] on icon at bounding box center [23, 93] width 7 height 10
select select "service"
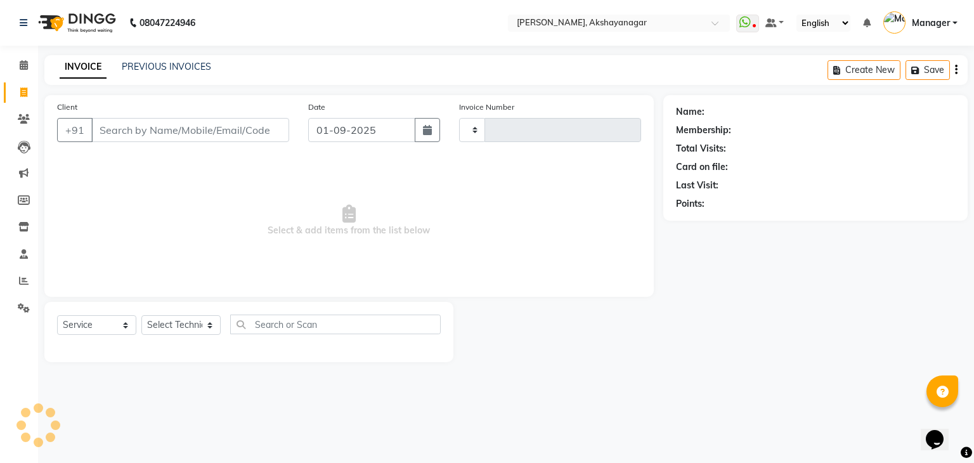
type input "0590"
select select "7395"
click at [27, 281] on icon at bounding box center [24, 281] width 10 height 10
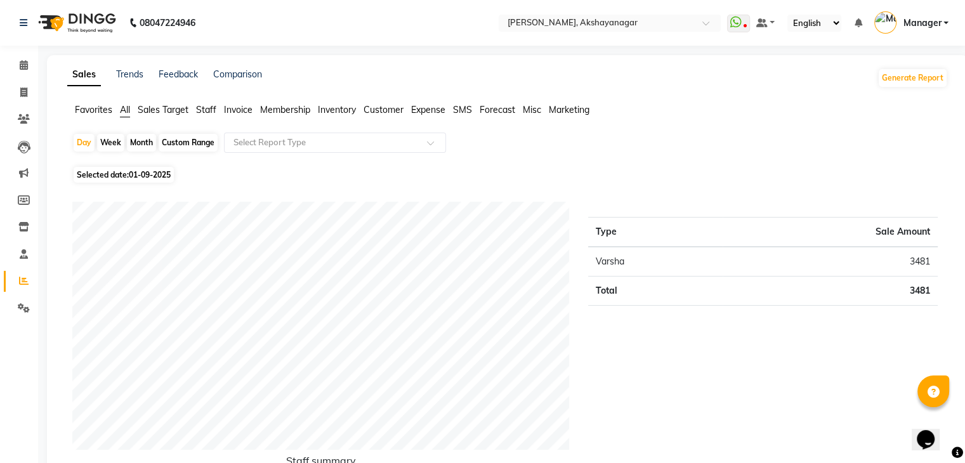
click at [542, 164] on div "Day Week Month Custom Range Select Report Type Selected date: 01-09-2025 Staff …" at bounding box center [507, 326] width 880 height 386
